Goal: Information Seeking & Learning: Learn about a topic

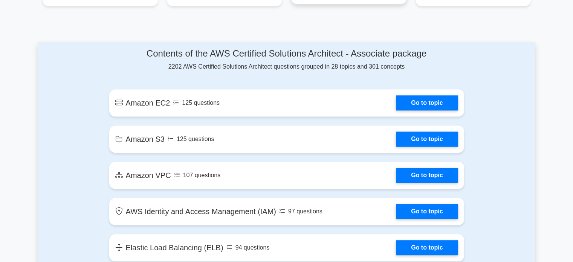
scroll to position [393, 0]
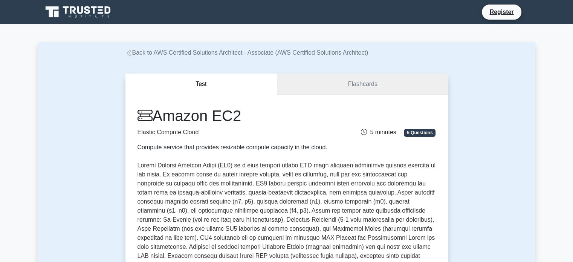
click at [360, 84] on link "Flashcards" at bounding box center [362, 84] width 170 height 21
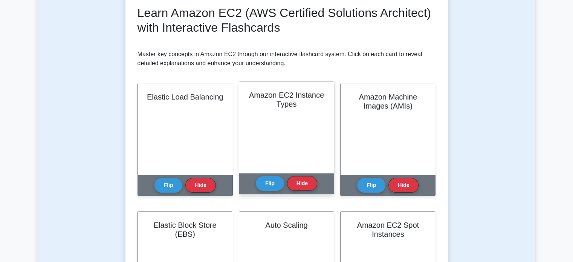
scroll to position [113, 0]
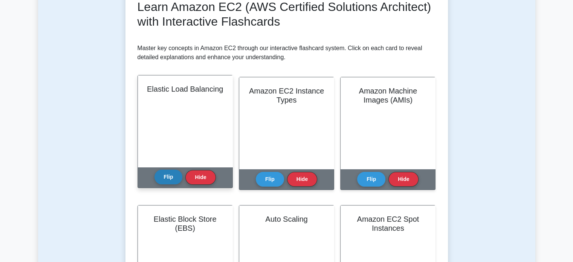
click at [170, 177] on button "Flip" at bounding box center [169, 177] width 28 height 15
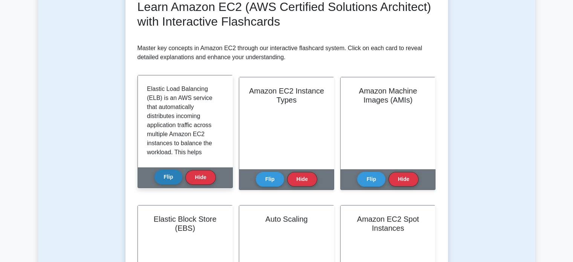
click at [169, 175] on button "Flip" at bounding box center [169, 177] width 28 height 15
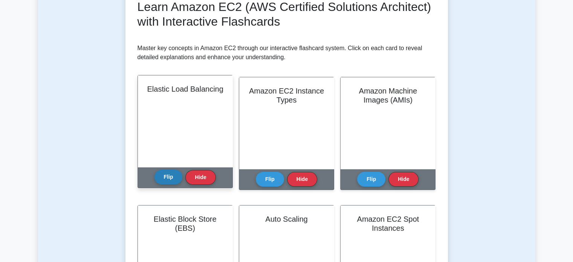
click at [169, 175] on button "Flip" at bounding box center [169, 177] width 28 height 15
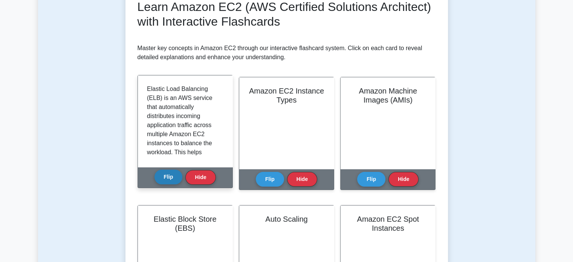
click at [169, 175] on button "Flip" at bounding box center [169, 177] width 28 height 15
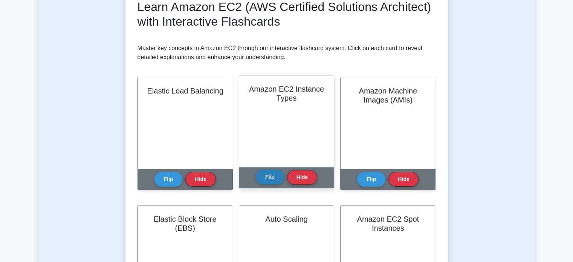
click at [273, 175] on button "Flip" at bounding box center [270, 177] width 28 height 15
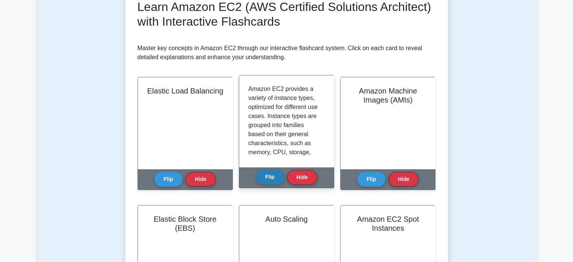
click at [273, 175] on button "Flip" at bounding box center [270, 177] width 28 height 15
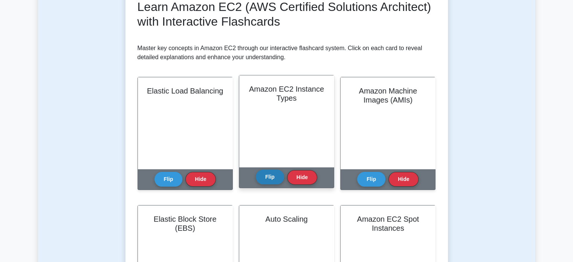
click at [273, 173] on button "Flip" at bounding box center [270, 177] width 28 height 15
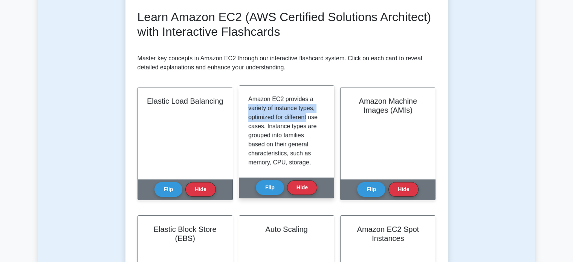
scroll to position [75, 0]
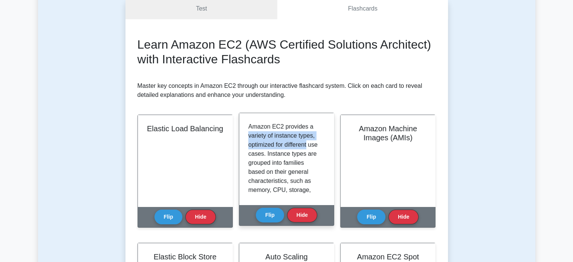
drag, startPoint x: 247, startPoint y: 97, endPoint x: 310, endPoint y: 142, distance: 76.8
click at [310, 142] on div "Amazon EC2 provides a variety of instance types, optimized for different use ca…" at bounding box center [286, 159] width 95 height 92
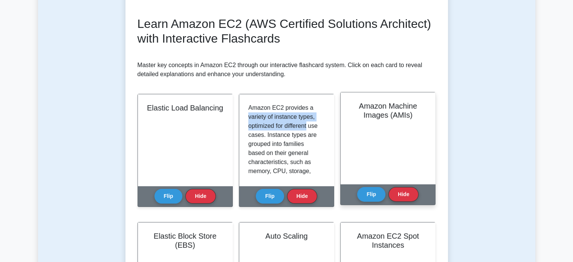
scroll to position [113, 0]
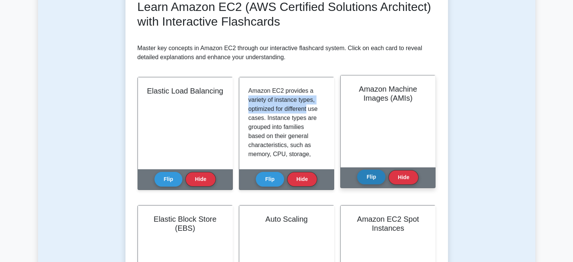
click at [373, 178] on button "Flip" at bounding box center [371, 177] width 28 height 15
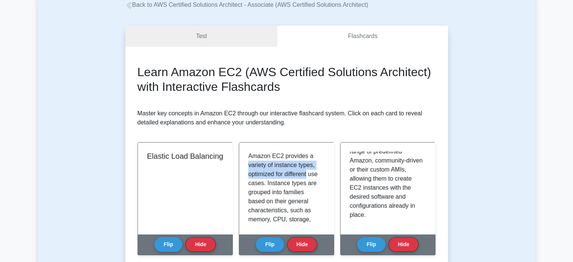
scroll to position [0, 0]
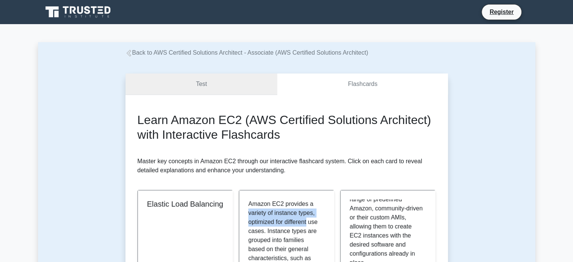
click at [205, 90] on link "Test" at bounding box center [202, 84] width 152 height 21
click at [217, 83] on link "Test" at bounding box center [202, 84] width 152 height 21
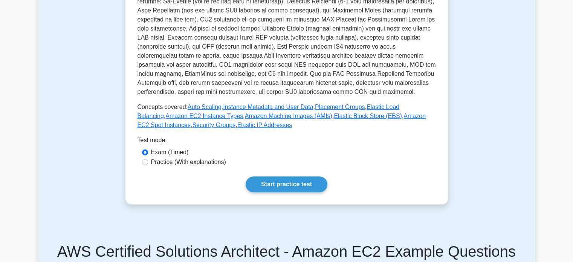
scroll to position [226, 0]
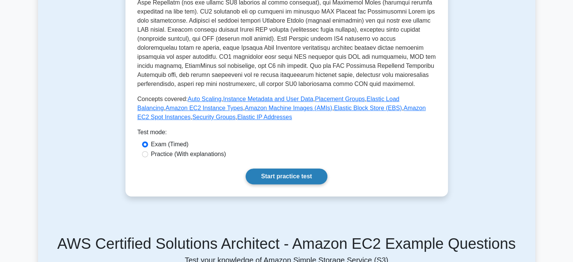
click at [287, 179] on link "Start practice test" at bounding box center [287, 176] width 82 height 16
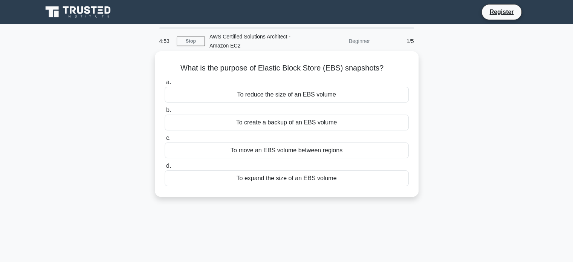
click at [309, 122] on div "To create a backup of an EBS volume" at bounding box center [287, 123] width 244 height 16
click at [165, 113] on input "b. To create a backup of an EBS volume" at bounding box center [165, 110] width 0 height 5
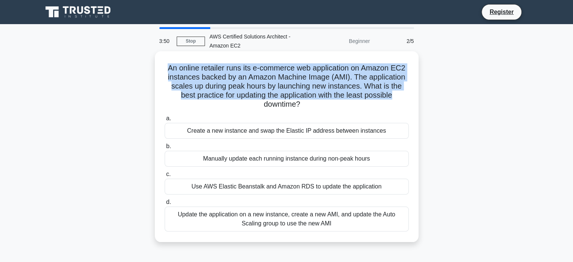
drag, startPoint x: 163, startPoint y: 69, endPoint x: 410, endPoint y: 93, distance: 248.1
click at [410, 93] on div "An online retailer runs its e-commerce web application on Amazon EC2 instances …" at bounding box center [287, 146] width 258 height 185
click at [392, 81] on h5 "An online retailer runs its e-commerce web application on Amazon EC2 instances …" at bounding box center [287, 86] width 246 height 46
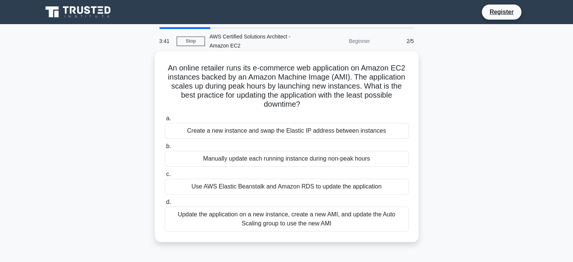
click at [356, 215] on div "Update the application on a new instance, create a new AMI, and update the Auto…" at bounding box center [287, 219] width 244 height 25
click at [165, 205] on input "d. Update the application on a new instance, create a new AMI, and update the A…" at bounding box center [165, 202] width 0 height 5
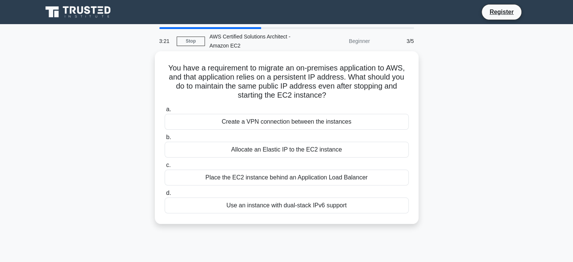
drag, startPoint x: 161, startPoint y: 70, endPoint x: 377, endPoint y: 96, distance: 217.9
click at [377, 96] on div "You have a requirement to migrate an on-premises application to AWS, and that a…" at bounding box center [287, 137] width 258 height 167
click at [283, 85] on h5 "You have a requirement to migrate an on-premises application to AWS, and that a…" at bounding box center [287, 81] width 246 height 37
click at [216, 146] on div "Allocate an Elastic IP to the EC2 instance" at bounding box center [287, 150] width 244 height 16
click at [165, 140] on input "b. Allocate an Elastic IP to the EC2 instance" at bounding box center [165, 137] width 0 height 5
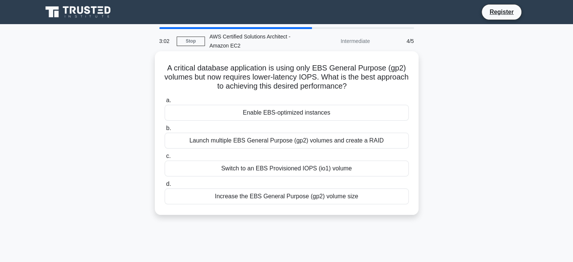
drag, startPoint x: 164, startPoint y: 67, endPoint x: 402, endPoint y: 86, distance: 238.5
click at [402, 86] on h5 "A critical database application is using only EBS General Purpose (gp2) volumes…" at bounding box center [287, 77] width 246 height 28
click at [271, 71] on h5 "A critical database application is using only EBS General Purpose (gp2) volumes…" at bounding box center [287, 77] width 246 height 28
click at [280, 168] on div "Switch to an EBS Provisioned IOPS (io1) volume" at bounding box center [287, 169] width 244 height 16
click at [165, 159] on input "c. Switch to an EBS Provisioned IOPS (io1) volume" at bounding box center [165, 156] width 0 height 5
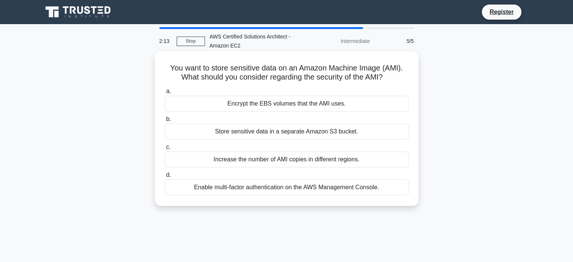
drag, startPoint x: 163, startPoint y: 67, endPoint x: 396, endPoint y: 76, distance: 232.8
click at [396, 76] on div "You want to store sensitive data on an Amazon Machine Image (AMI). What should …" at bounding box center [287, 128] width 258 height 149
click at [338, 72] on h5 "You want to store sensitive data on an Amazon Machine Image (AMI). What should …" at bounding box center [287, 72] width 246 height 19
click at [288, 106] on div "Encrypt the EBS volumes that the AMI uses." at bounding box center [287, 104] width 244 height 16
click at [165, 94] on input "a. Encrypt the EBS volumes that the AMI uses." at bounding box center [165, 91] width 0 height 5
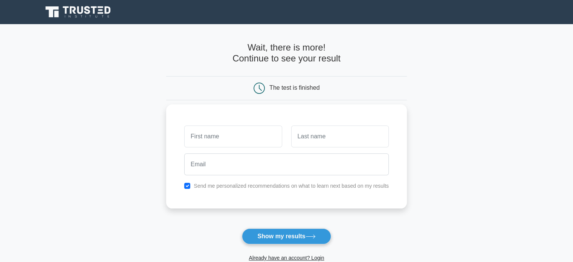
click at [223, 134] on input "text" at bounding box center [233, 137] width 98 height 22
type input "Himansu sekhar"
click at [315, 146] on input "text" at bounding box center [340, 137] width 98 height 22
type input "panda"
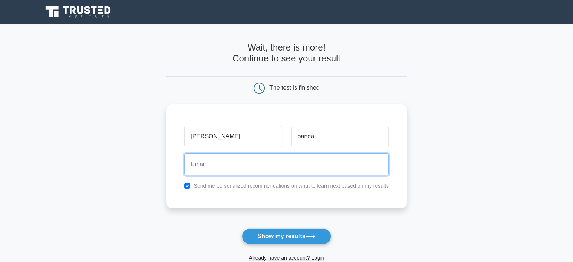
click at [252, 170] on input "email" at bounding box center [286, 164] width 205 height 22
type input "himansusekhar257@gmail.com"
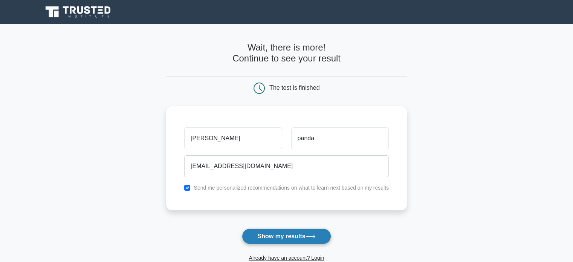
click at [277, 236] on button "Show my results" at bounding box center [286, 236] width 89 height 16
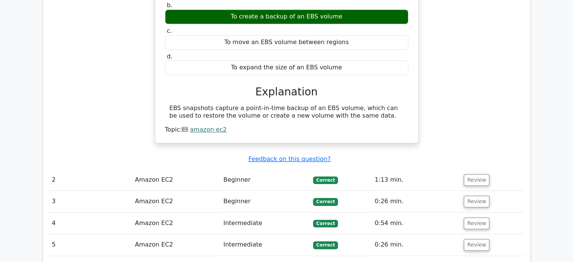
scroll to position [716, 0]
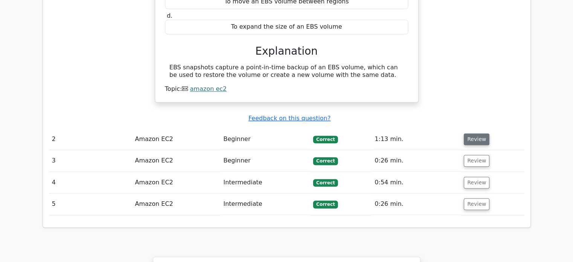
click at [482, 133] on button "Review" at bounding box center [477, 139] width 26 height 12
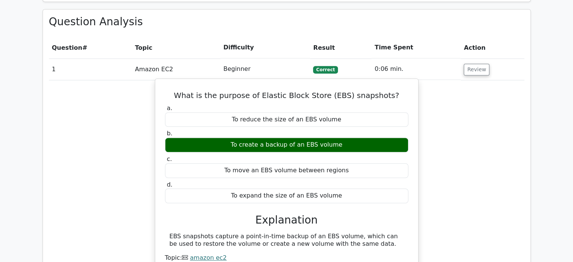
scroll to position [528, 0]
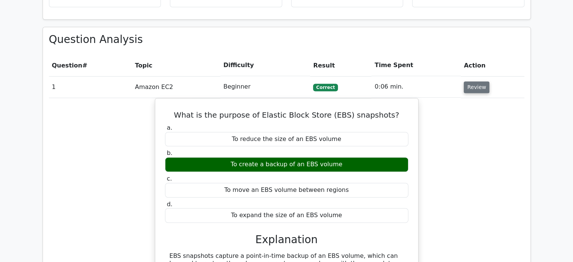
click at [468, 81] on button "Review" at bounding box center [477, 87] width 26 height 12
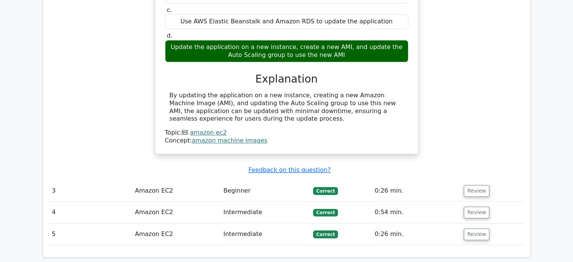
scroll to position [565, 0]
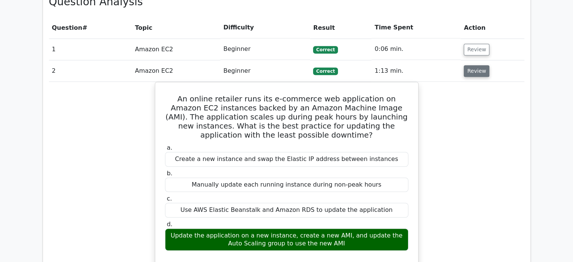
click at [473, 65] on button "Review" at bounding box center [477, 71] width 26 height 12
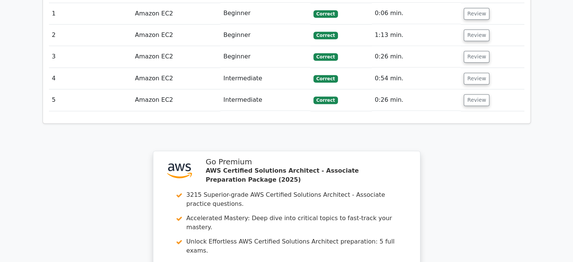
scroll to position [490, 0]
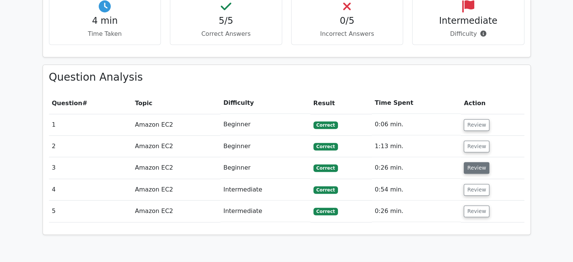
click at [471, 162] on button "Review" at bounding box center [477, 168] width 26 height 12
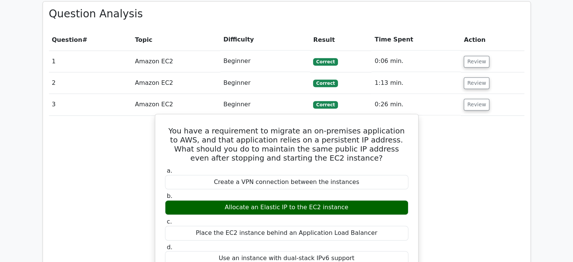
scroll to position [565, 0]
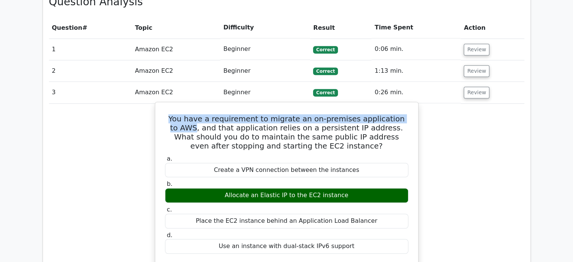
drag, startPoint x: 163, startPoint y: 78, endPoint x: 404, endPoint y: 73, distance: 241.7
click at [404, 105] on div "You have a requirement to migrate an on-premises application to AWS, and that a…" at bounding box center [286, 250] width 257 height 290
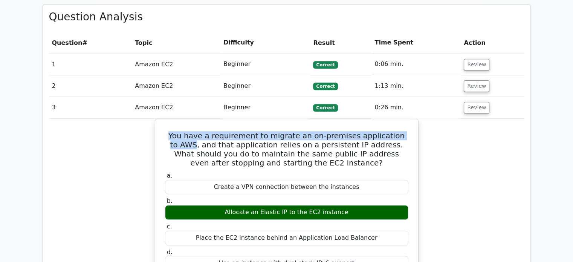
scroll to position [528, 0]
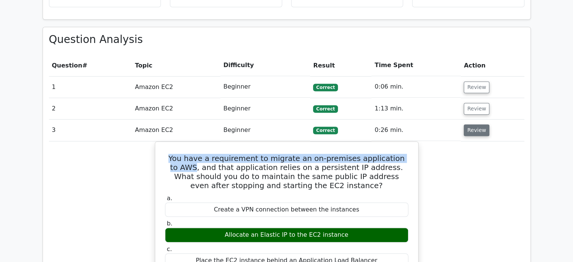
click at [480, 124] on button "Review" at bounding box center [477, 130] width 26 height 12
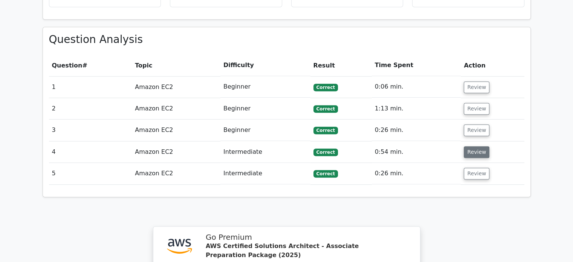
click at [475, 146] on button "Review" at bounding box center [477, 152] width 26 height 12
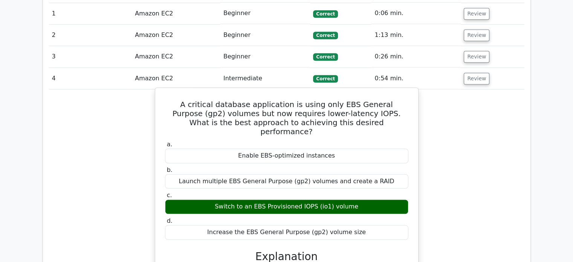
scroll to position [603, 0]
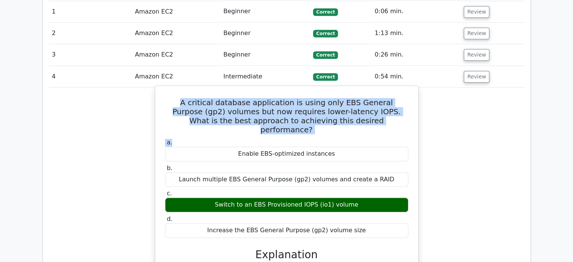
drag, startPoint x: 166, startPoint y: 64, endPoint x: 384, endPoint y: 95, distance: 220.1
click at [384, 95] on div "A critical database application is using only EBS General Purpose (gp2) volumes…" at bounding box center [286, 234] width 257 height 290
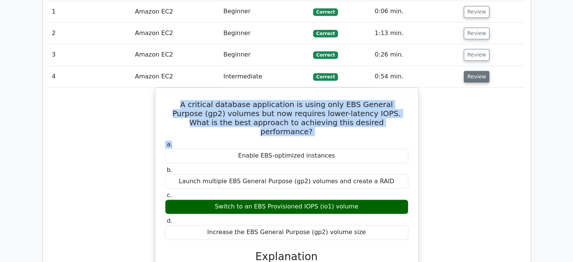
click at [472, 71] on button "Review" at bounding box center [477, 77] width 26 height 12
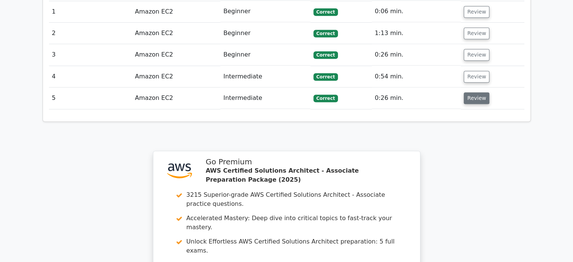
click at [475, 92] on button "Review" at bounding box center [477, 98] width 26 height 12
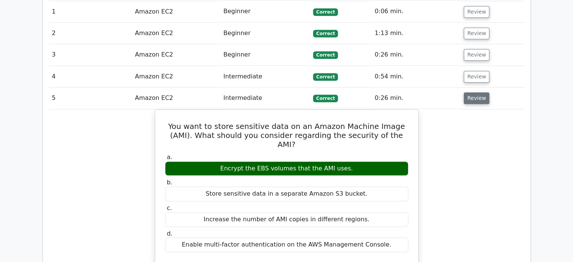
click at [477, 92] on button "Review" at bounding box center [477, 98] width 26 height 12
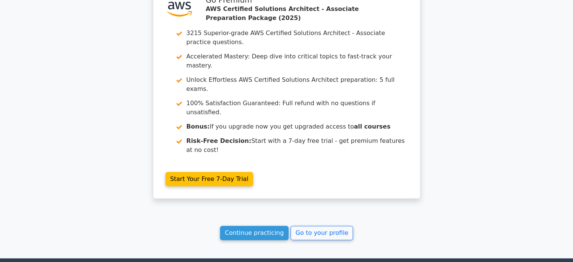
scroll to position [775, 0]
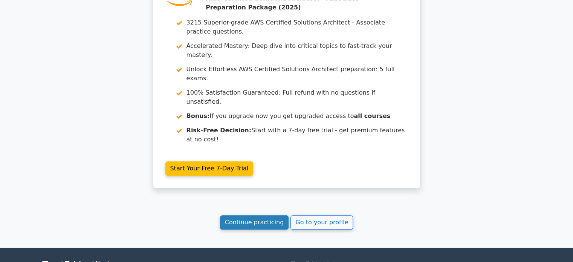
click at [260, 215] on link "Continue practicing" at bounding box center [254, 222] width 69 height 14
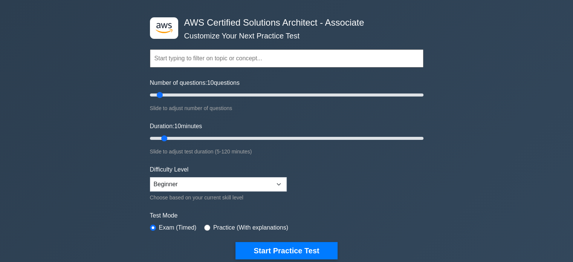
scroll to position [38, 0]
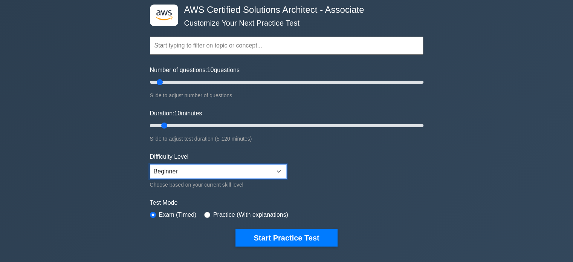
click at [274, 167] on select "Beginner Intermediate Expert" at bounding box center [218, 171] width 137 height 14
select select "intermediate"
click at [150, 164] on select "Beginner Intermediate Expert" at bounding box center [218, 171] width 137 height 14
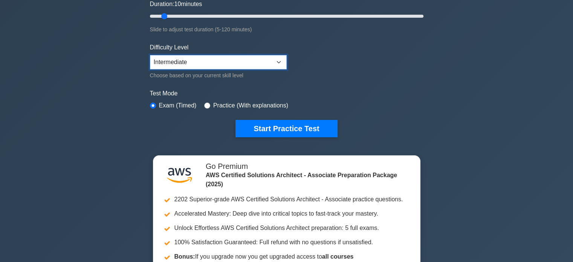
scroll to position [151, 0]
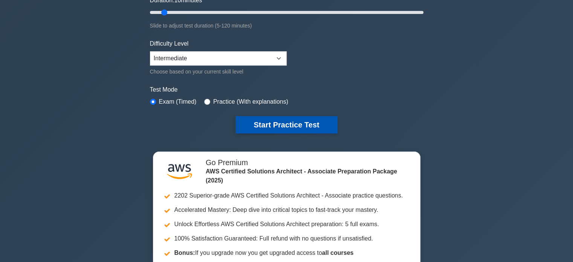
click at [282, 120] on button "Start Practice Test" at bounding box center [287, 124] width 102 height 17
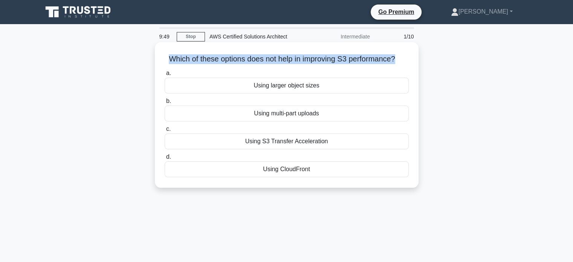
drag, startPoint x: 163, startPoint y: 60, endPoint x: 398, endPoint y: 62, distance: 235.2
click at [398, 62] on div "Which of these options does not help in improving S3 performance? .spinner_0XTQ…" at bounding box center [287, 114] width 258 height 139
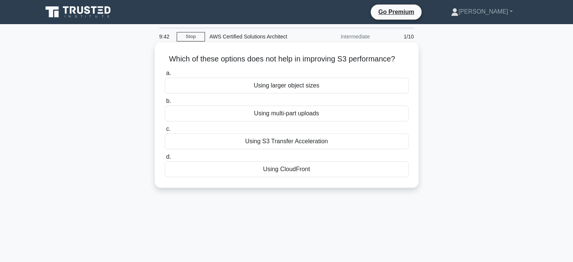
click at [284, 171] on div "Using CloudFront" at bounding box center [287, 169] width 244 height 16
click at [165, 159] on input "d. Using CloudFront" at bounding box center [165, 157] width 0 height 5
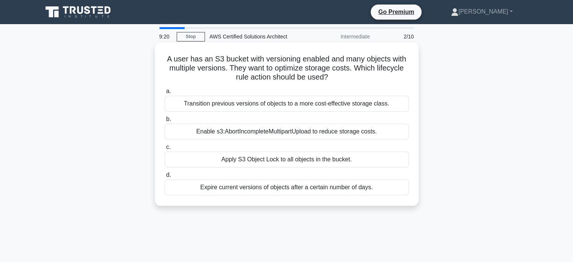
drag, startPoint x: 163, startPoint y: 60, endPoint x: 338, endPoint y: 77, distance: 175.4
click at [338, 77] on div "A user has an S3 bucket with versioning enabled and many objects with multiple …" at bounding box center [287, 124] width 258 height 158
click at [276, 67] on h5 "A user has an S3 bucket with versioning enabled and many objects with multiple …" at bounding box center [287, 68] width 246 height 28
click at [259, 187] on div "Expire current versions of objects after a certain number of days." at bounding box center [287, 187] width 244 height 16
click at [165, 178] on input "d. Expire current versions of objects after a certain number of days." at bounding box center [165, 175] width 0 height 5
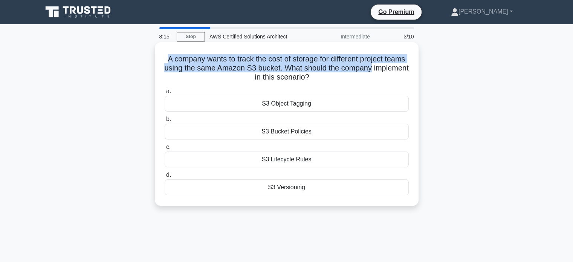
drag, startPoint x: 170, startPoint y: 60, endPoint x: 409, endPoint y: 68, distance: 239.1
click at [409, 68] on div "A company wants to track the cost of storage for different project teams using …" at bounding box center [287, 124] width 258 height 158
click at [191, 60] on h5 "A company wants to track the cost of storage for different project teams using …" at bounding box center [287, 68] width 246 height 28
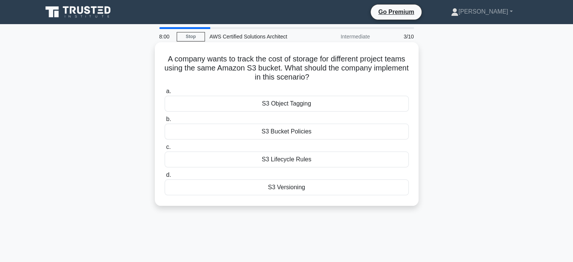
drag, startPoint x: 177, startPoint y: 60, endPoint x: 330, endPoint y: 75, distance: 154.2
click at [330, 75] on h5 "A company wants to track the cost of storage for different project teams using …" at bounding box center [287, 68] width 246 height 28
click at [283, 65] on h5 "A company wants to track the cost of storage for different project teams using …" at bounding box center [287, 68] width 246 height 28
click at [302, 161] on div "S3 Lifecycle Rules" at bounding box center [287, 160] width 244 height 16
click at [165, 150] on input "c. S3 Lifecycle Rules" at bounding box center [165, 147] width 0 height 5
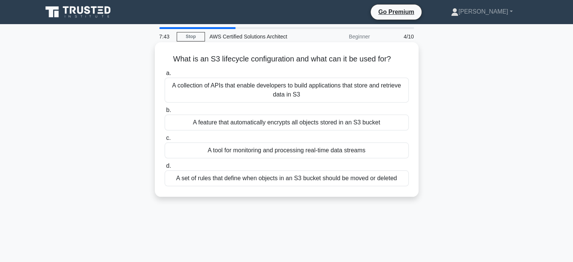
drag, startPoint x: 171, startPoint y: 59, endPoint x: 398, endPoint y: 55, distance: 227.0
click at [398, 55] on h5 "What is an S3 lifecycle configuration and what can it be used for? .spinner_0XT…" at bounding box center [287, 59] width 246 height 10
click at [288, 178] on div "A set of rules that define when objects in an S3 bucket should be moved or dele…" at bounding box center [287, 178] width 244 height 16
click at [261, 181] on div "A set of rules that define when objects in an S3 bucket should be moved or dele…" at bounding box center [287, 178] width 244 height 16
click at [165, 168] on input "d. A set of rules that define when objects in an S3 bucket should be moved or d…" at bounding box center [165, 166] width 0 height 5
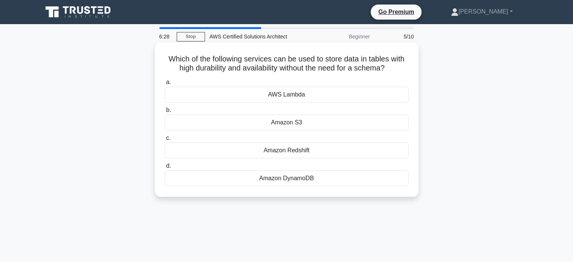
drag, startPoint x: 165, startPoint y: 61, endPoint x: 390, endPoint y: 66, distance: 225.1
click at [390, 66] on h5 "Which of the following services can be used to store data in tables with high d…" at bounding box center [287, 63] width 246 height 19
click at [394, 66] on icon ".spinner_0XTQ{transform-origin:center;animation:spinner_y6GP .75s linear infini…" at bounding box center [389, 68] width 9 height 9
click at [288, 180] on div "Amazon DynamoDB" at bounding box center [287, 178] width 244 height 16
click at [165, 168] on input "d. Amazon DynamoDB" at bounding box center [165, 166] width 0 height 5
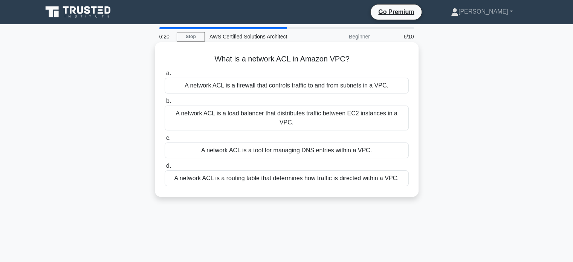
drag, startPoint x: 208, startPoint y: 63, endPoint x: 352, endPoint y: 59, distance: 144.8
click at [352, 59] on h5 "What is a network ACL in Amazon VPC? .spinner_0XTQ{transform-origin:center;anim…" at bounding box center [287, 59] width 246 height 10
click at [294, 88] on div "A network ACL is a firewall that controls traffic to and from subnets in a VPC." at bounding box center [287, 86] width 244 height 16
click at [165, 76] on input "a. A network ACL is a firewall that controls traffic to and from subnets in a V…" at bounding box center [165, 73] width 0 height 5
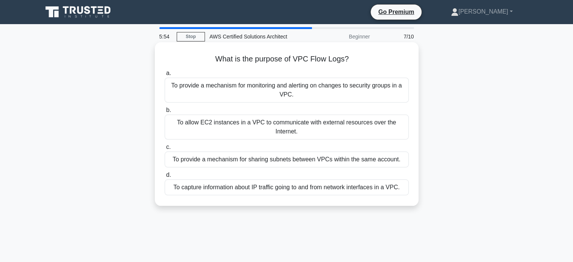
drag, startPoint x: 214, startPoint y: 59, endPoint x: 353, endPoint y: 61, distance: 139.1
click at [353, 61] on h5 "What is the purpose of VPC Flow Logs? .spinner_0XTQ{transform-origin:center;ani…" at bounding box center [287, 59] width 246 height 10
click at [293, 59] on h5 "What is the purpose of VPC Flow Logs? .spinner_0XTQ{transform-origin:center;ani…" at bounding box center [287, 59] width 246 height 10
drag, startPoint x: 215, startPoint y: 59, endPoint x: 360, endPoint y: 58, distance: 145.1
click at [360, 58] on h5 "What is the purpose of VPC Flow Logs? .spinner_0XTQ{transform-origin:center;ani…" at bounding box center [287, 59] width 246 height 10
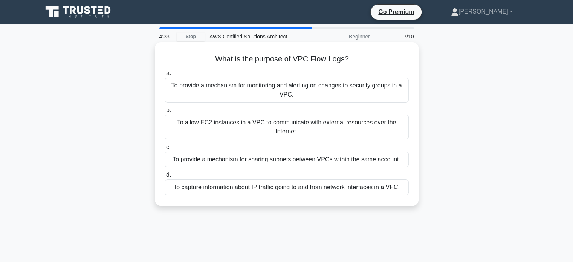
click at [245, 92] on div "To provide a mechanism for monitoring and alerting on changes to security group…" at bounding box center [287, 90] width 244 height 25
click at [165, 76] on input "a. To provide a mechanism for monitoring and alerting on changes to security gr…" at bounding box center [165, 73] width 0 height 5
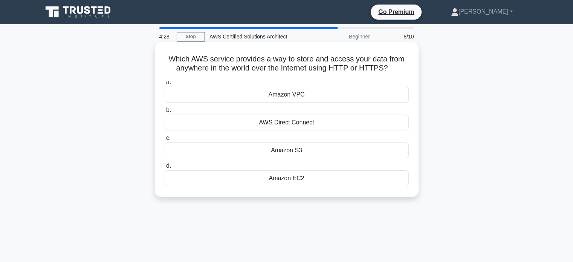
drag, startPoint x: 170, startPoint y: 57, endPoint x: 394, endPoint y: 74, distance: 224.5
click at [394, 74] on div "Which AWS service provides a way to store and access your data from anywhere in…" at bounding box center [287, 119] width 258 height 149
click at [286, 149] on div "Amazon S3" at bounding box center [287, 150] width 244 height 16
click at [165, 141] on input "c. Amazon S3" at bounding box center [165, 138] width 0 height 5
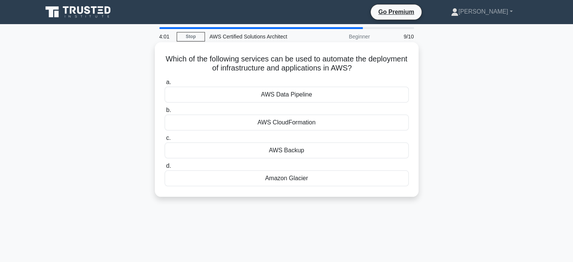
drag, startPoint x: 180, startPoint y: 60, endPoint x: 380, endPoint y: 64, distance: 199.8
click at [380, 64] on h5 "Which of the following services can be used to automate the deployment of infra…" at bounding box center [287, 63] width 246 height 19
click at [288, 121] on div "AWS CloudFormation" at bounding box center [287, 123] width 244 height 16
click at [165, 113] on input "b. AWS CloudFormation" at bounding box center [165, 110] width 0 height 5
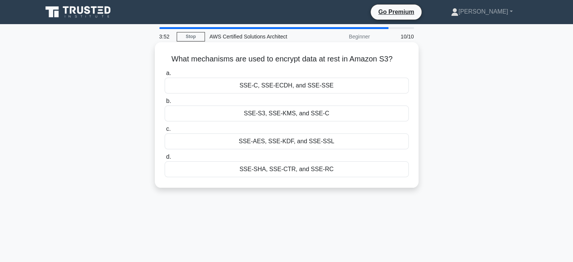
drag, startPoint x: 170, startPoint y: 58, endPoint x: 397, endPoint y: 58, distance: 227.7
click at [397, 58] on h5 "What mechanisms are used to encrypt data at rest in Amazon S3? .spinner_0XTQ{tr…" at bounding box center [287, 59] width 246 height 10
click at [289, 112] on div "SSE-S3, SSE-KMS, and SSE-C" at bounding box center [287, 114] width 244 height 16
click at [165, 104] on input "b. SSE-S3, SSE-KMS, and SSE-C" at bounding box center [165, 101] width 0 height 5
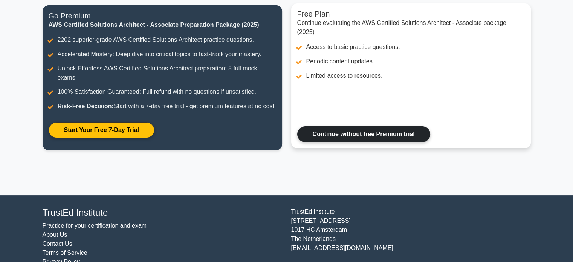
scroll to position [123, 0]
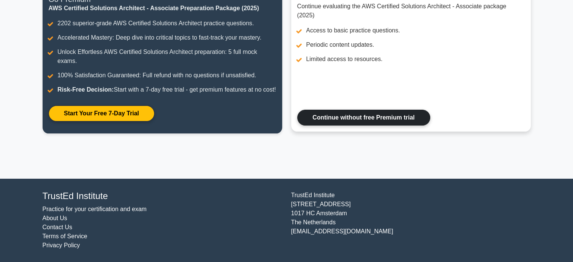
click at [363, 117] on link "Continue without free Premium trial" at bounding box center [363, 118] width 133 height 16
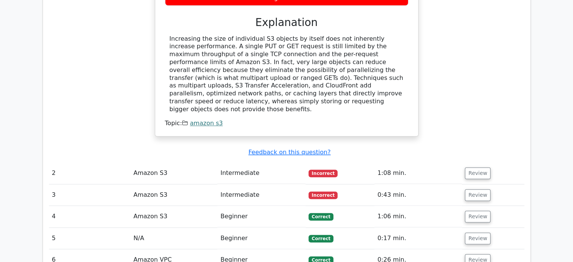
scroll to position [565, 0]
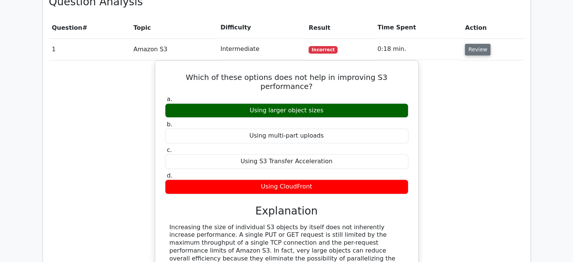
click at [473, 44] on button "Review" at bounding box center [478, 50] width 26 height 12
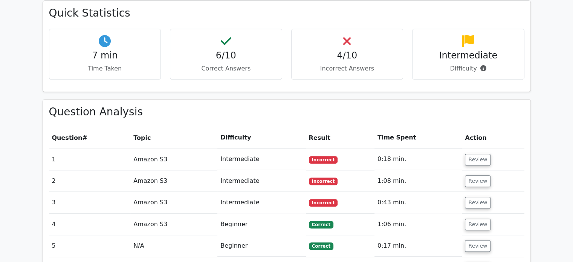
scroll to position [452, 0]
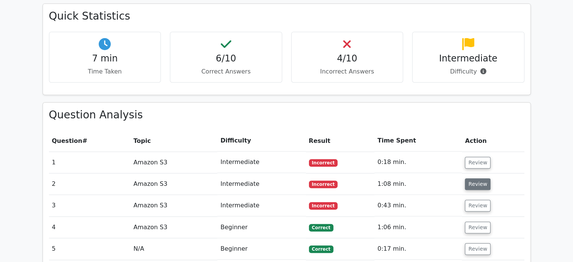
click at [481, 178] on button "Review" at bounding box center [478, 184] width 26 height 12
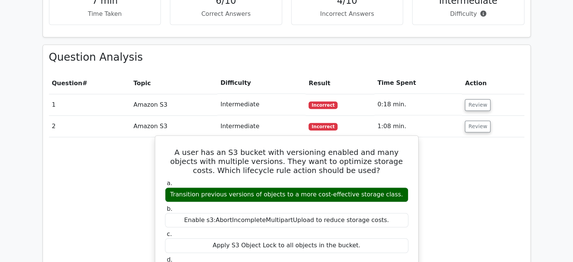
scroll to position [528, 0]
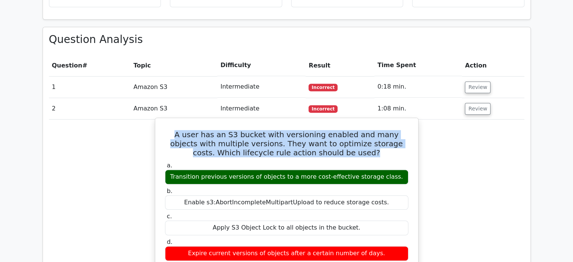
drag, startPoint x: 163, startPoint y: 98, endPoint x: 406, endPoint y: 116, distance: 243.8
click at [406, 121] on div "A user has an S3 bucket with versioning enabled and many objects with multiple …" at bounding box center [286, 258] width 257 height 275
click at [163, 121] on div "A user has an S3 bucket with versioning enabled and many objects with multiple …" at bounding box center [286, 258] width 257 height 275
drag, startPoint x: 163, startPoint y: 97, endPoint x: 412, endPoint y: 108, distance: 249.8
click at [412, 121] on div "A user has an S3 bucket with versioning enabled and many objects with multiple …" at bounding box center [286, 258] width 257 height 275
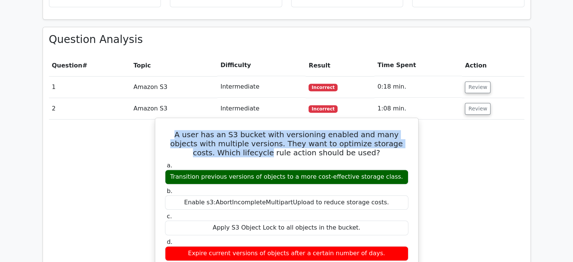
drag, startPoint x: 172, startPoint y: 141, endPoint x: 216, endPoint y: 141, distance: 43.7
click at [216, 170] on div "Transition previous versions of objects to a more cost-effective storage class." at bounding box center [287, 177] width 244 height 15
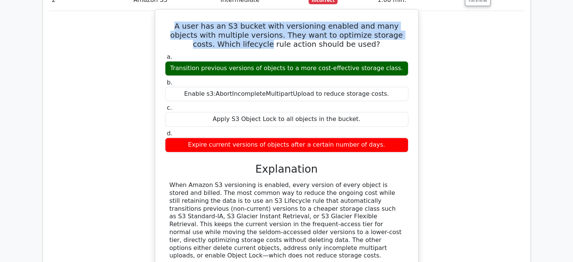
scroll to position [641, 0]
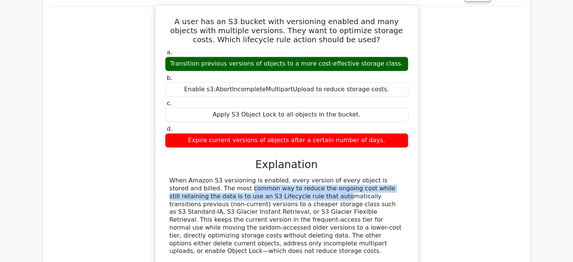
drag, startPoint x: 168, startPoint y: 154, endPoint x: 221, endPoint y: 159, distance: 53.0
click at [221, 177] on div "When Amazon S3 versioning is enabled, every version of every object is stored a…" at bounding box center [287, 216] width 244 height 78
click at [194, 177] on div "When Amazon S3 versioning is enabled, every version of every object is stored a…" at bounding box center [287, 216] width 234 height 78
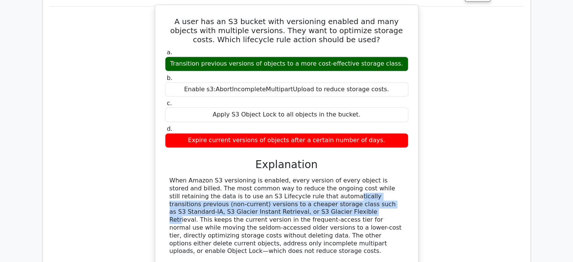
drag, startPoint x: 226, startPoint y: 159, endPoint x: 181, endPoint y: 175, distance: 48.2
click at [181, 177] on div "When Amazon S3 versioning is enabled, every version of every object is stored a…" at bounding box center [287, 216] width 234 height 78
click at [316, 177] on div "When Amazon S3 versioning is enabled, every version of every object is stored a…" at bounding box center [287, 216] width 234 height 78
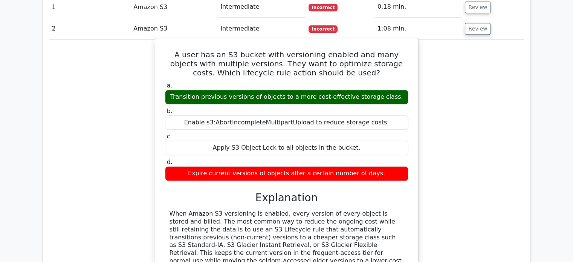
scroll to position [565, 0]
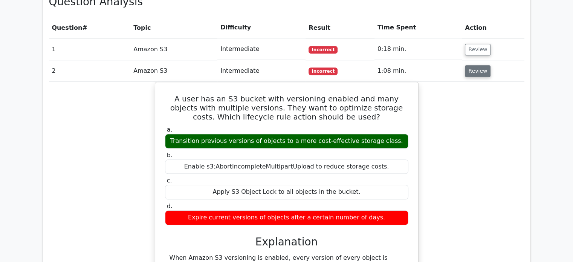
click at [479, 65] on button "Review" at bounding box center [478, 71] width 26 height 12
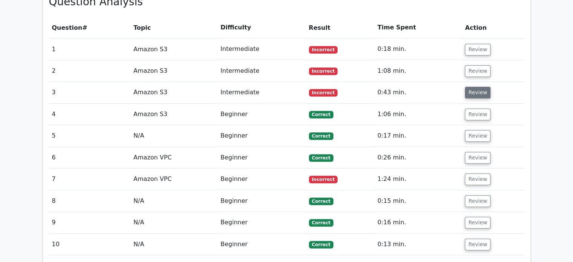
click at [477, 87] on button "Review" at bounding box center [478, 93] width 26 height 12
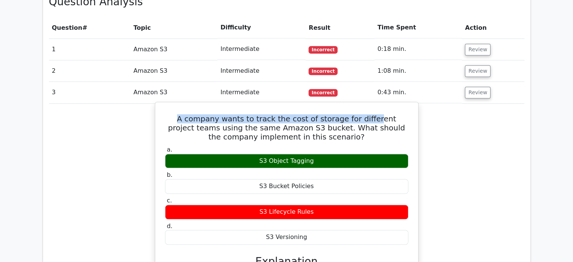
drag, startPoint x: 172, startPoint y: 81, endPoint x: 361, endPoint y: 83, distance: 189.3
click at [361, 114] on h5 "A company wants to track the cost of storage for different project teams using …" at bounding box center [286, 127] width 245 height 27
